Goal: Book appointment/travel/reservation

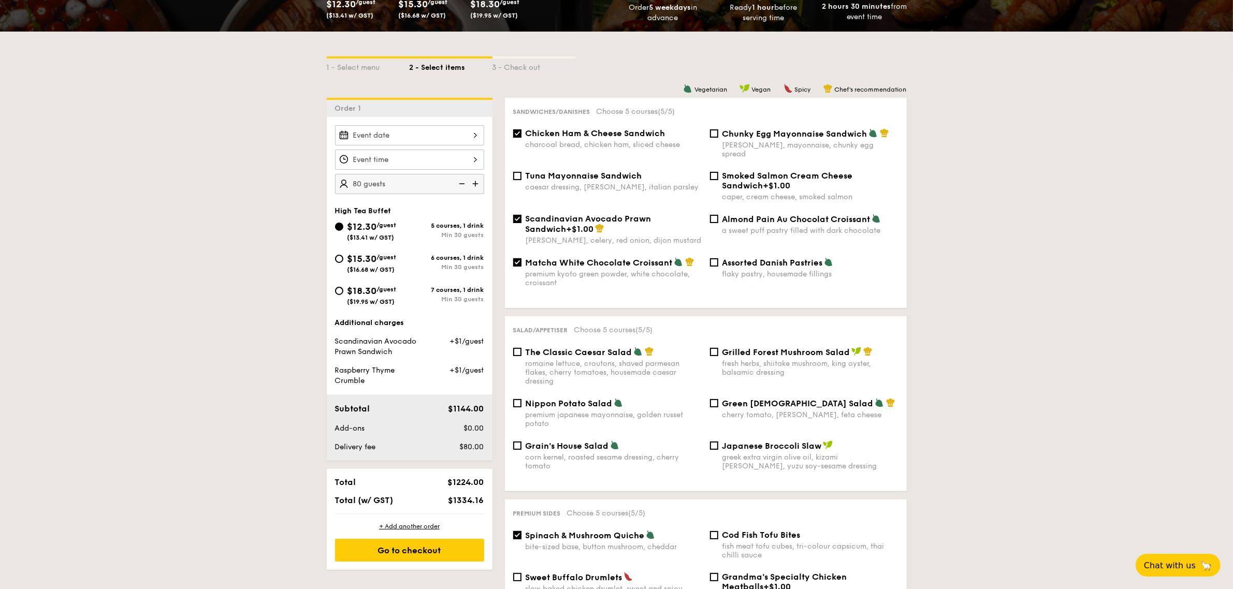
click at [457, 182] on img at bounding box center [461, 184] width 16 height 20
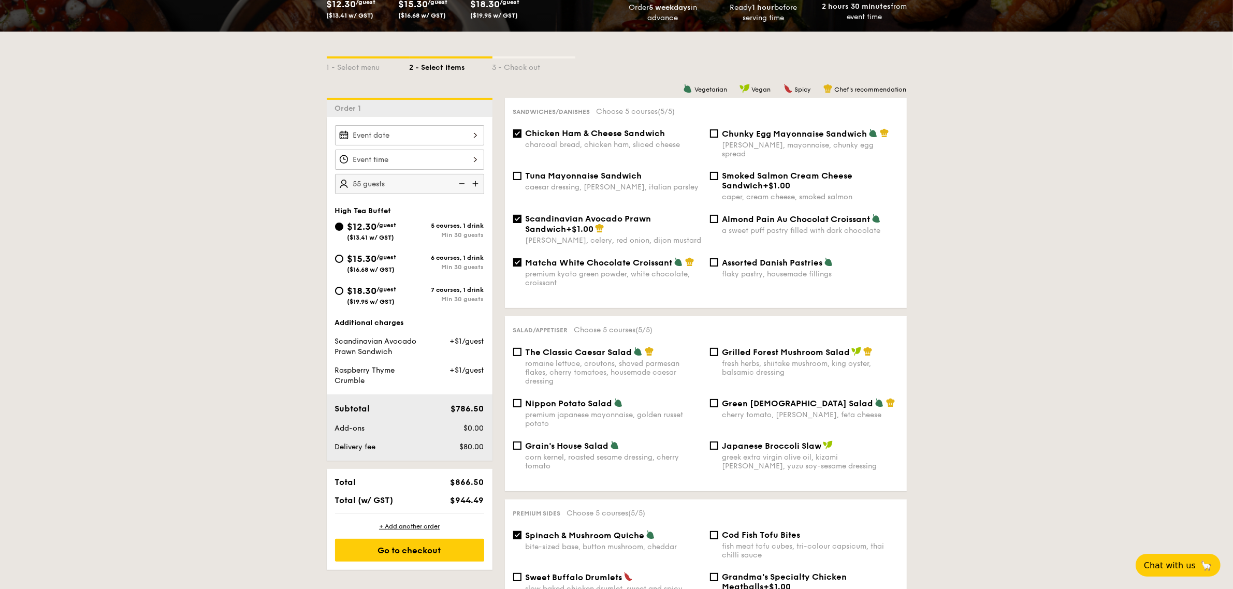
click at [457, 182] on img at bounding box center [461, 184] width 16 height 20
click at [475, 181] on img at bounding box center [477, 184] width 16 height 20
type input "50 guests"
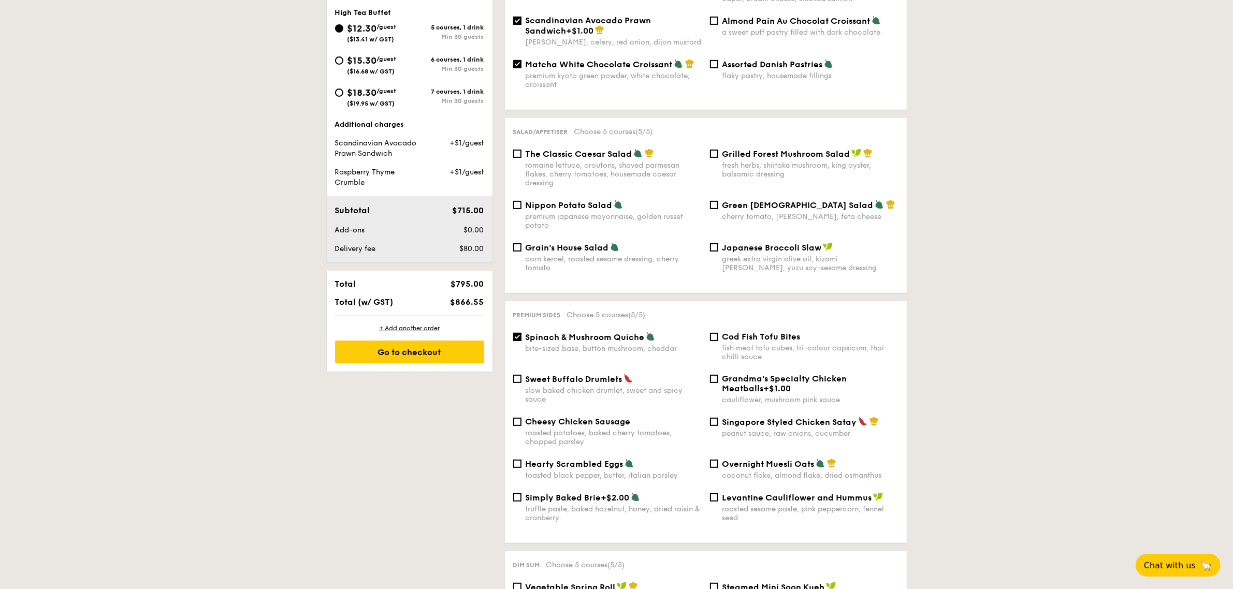
scroll to position [324, 0]
